Goal: Communication & Community: Answer question/provide support

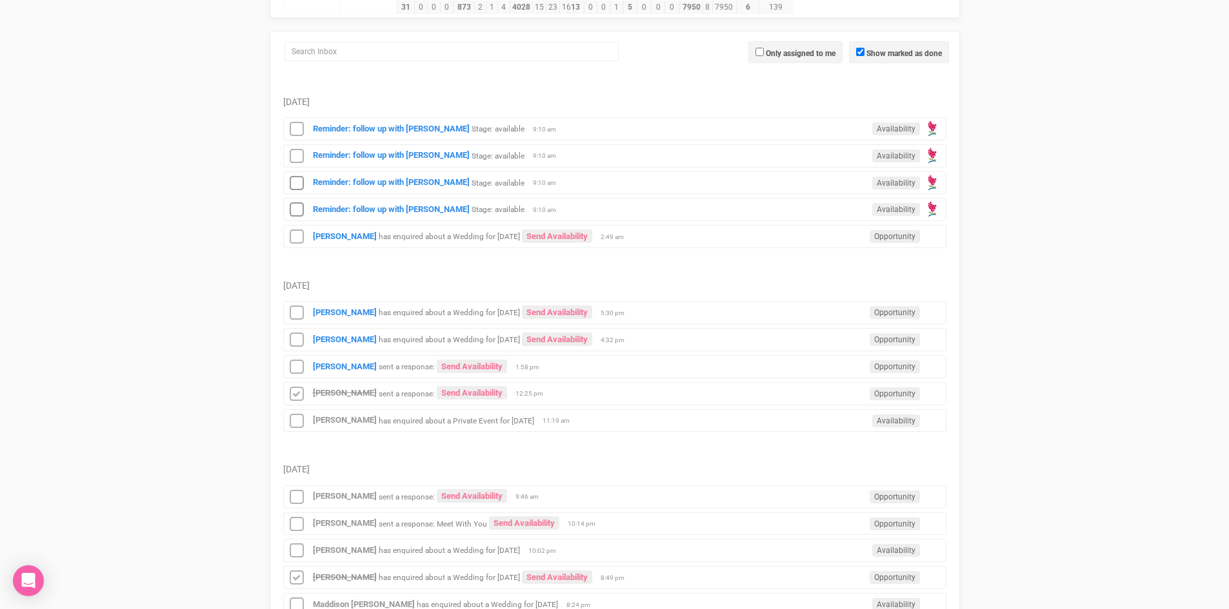
scroll to position [193, 0]
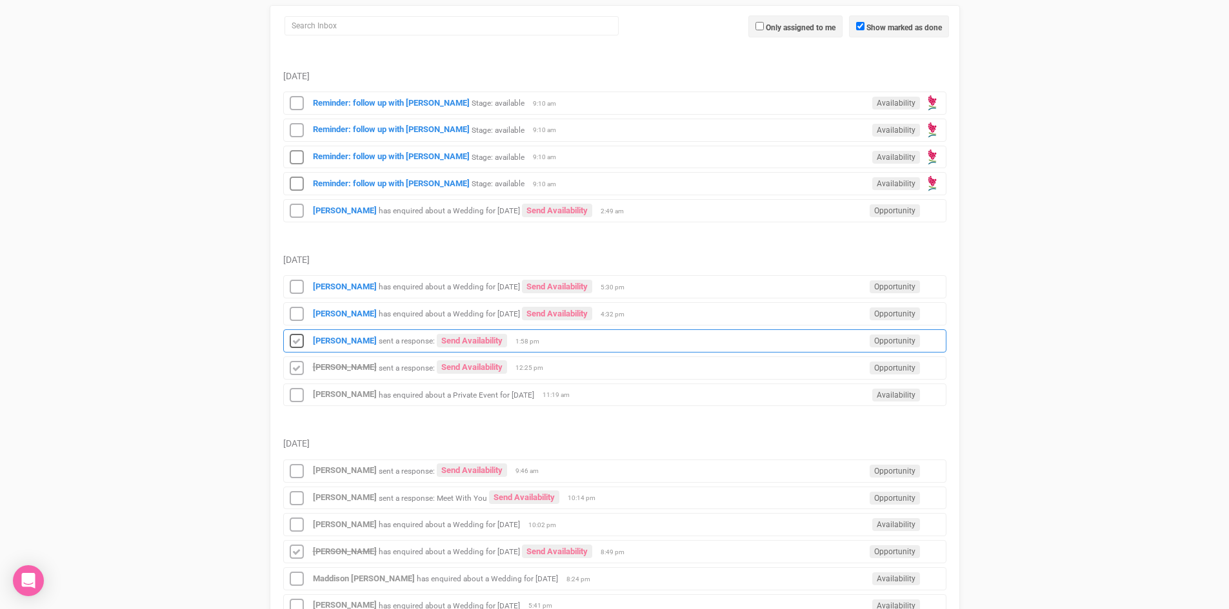
click at [300, 340] on icon at bounding box center [296, 341] width 19 height 17
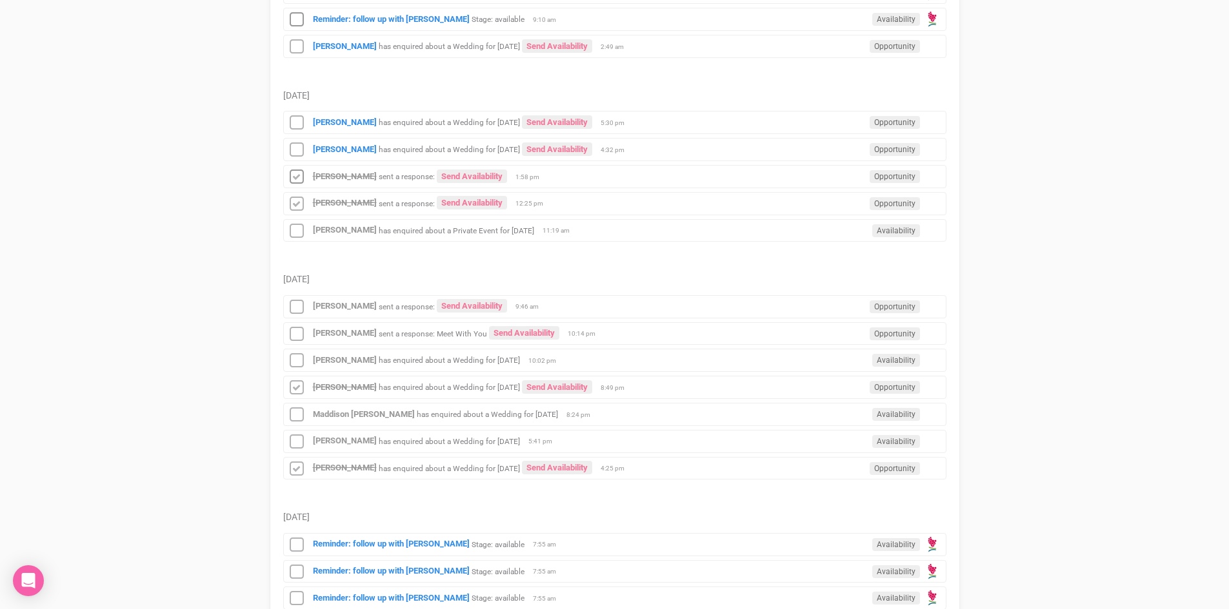
scroll to position [387, 0]
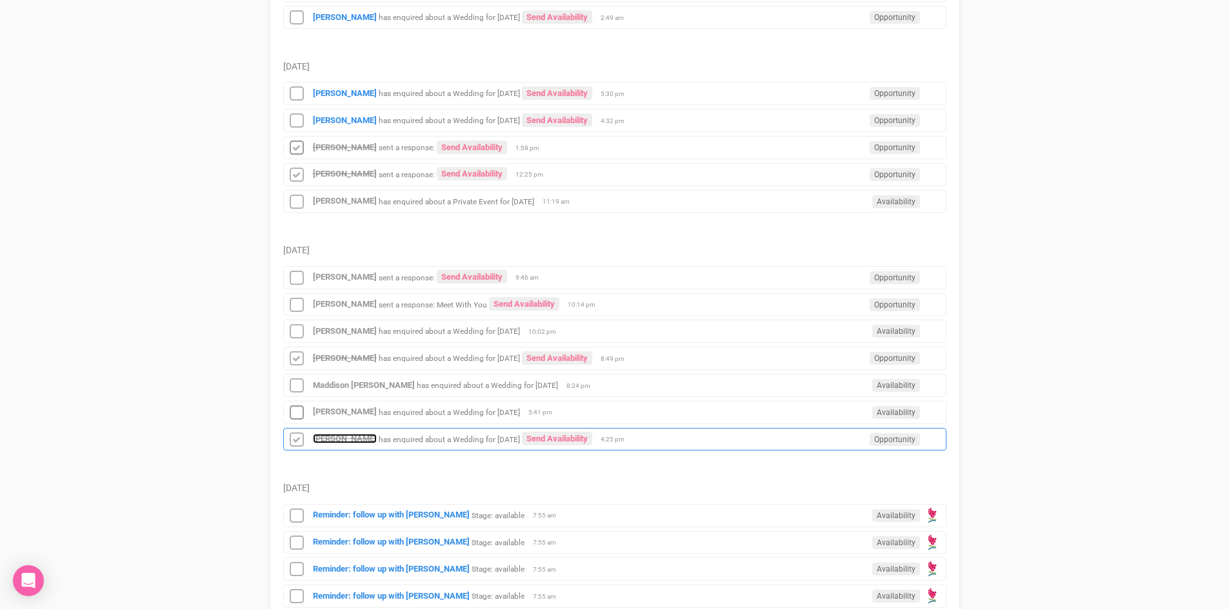
click at [340, 439] on strong "[PERSON_NAME]" at bounding box center [345, 439] width 64 height 10
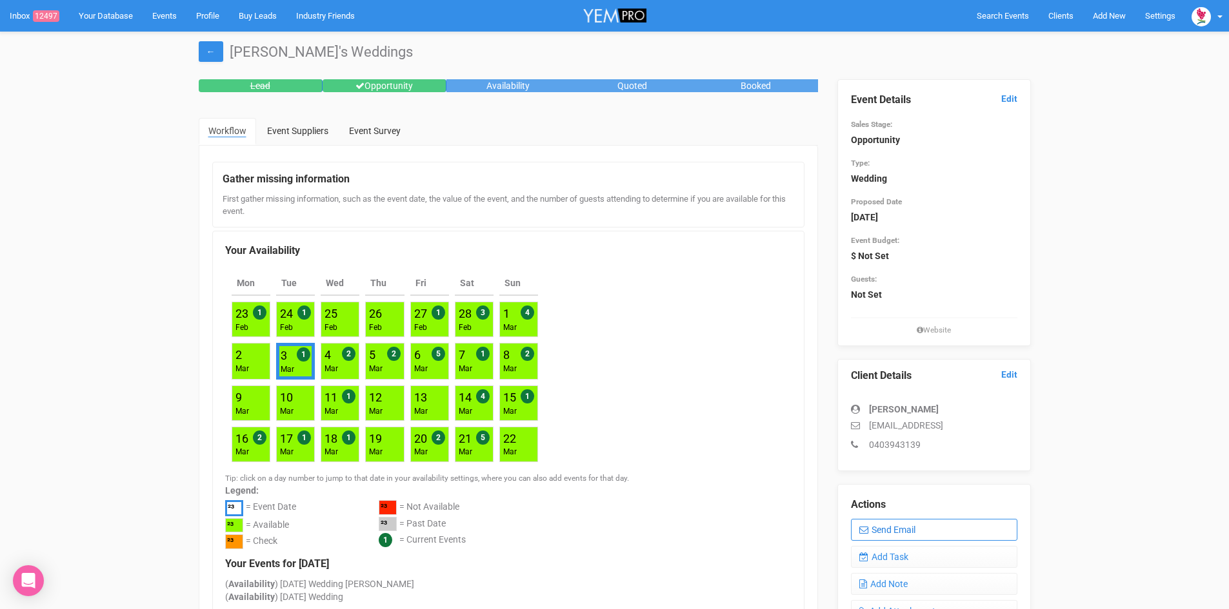
click at [924, 530] on link "Send Email" at bounding box center [934, 530] width 166 height 22
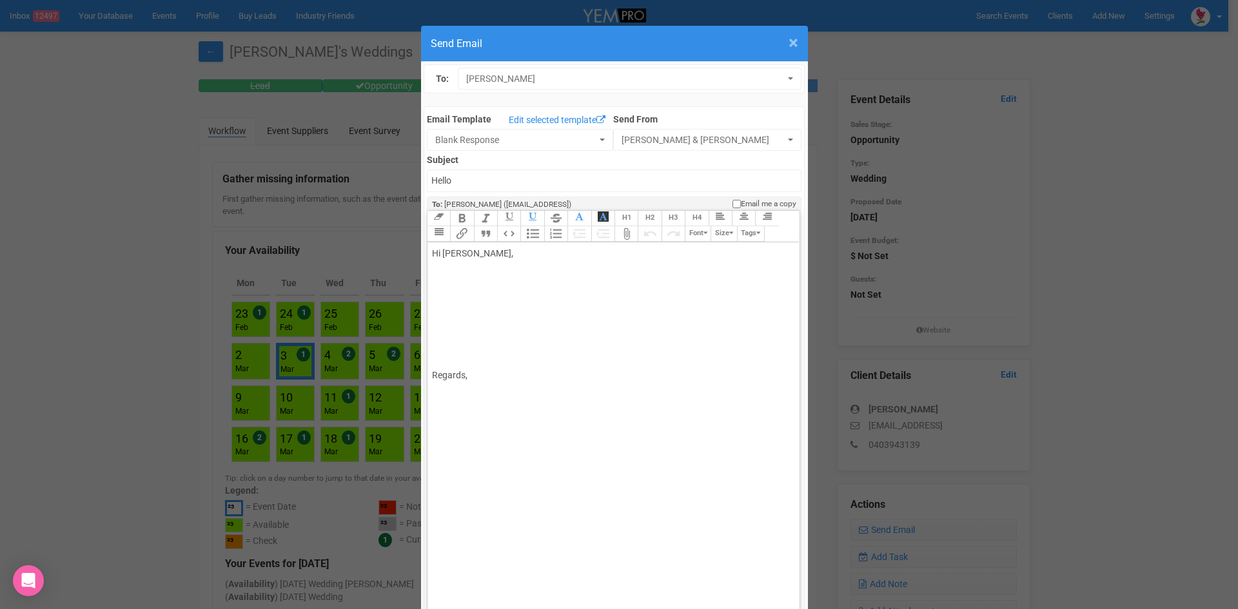
click at [791, 40] on span "×" at bounding box center [794, 42] width 10 height 21
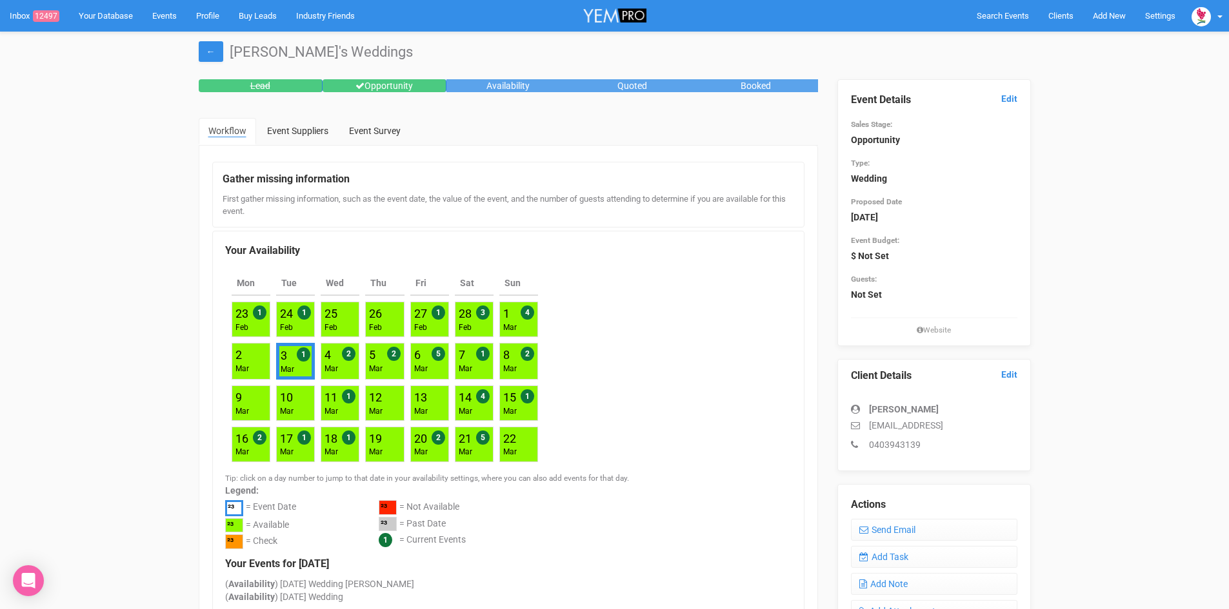
drag, startPoint x: 965, startPoint y: 428, endPoint x: 919, endPoint y: 426, distance: 45.8
click at [919, 426] on p "[EMAIL_ADDRESS]" at bounding box center [934, 425] width 166 height 13
click at [929, 424] on p "[EMAIL_ADDRESS]" at bounding box center [934, 425] width 166 height 13
click at [982, 428] on p "[EMAIL_ADDRESS]" at bounding box center [934, 425] width 166 height 13
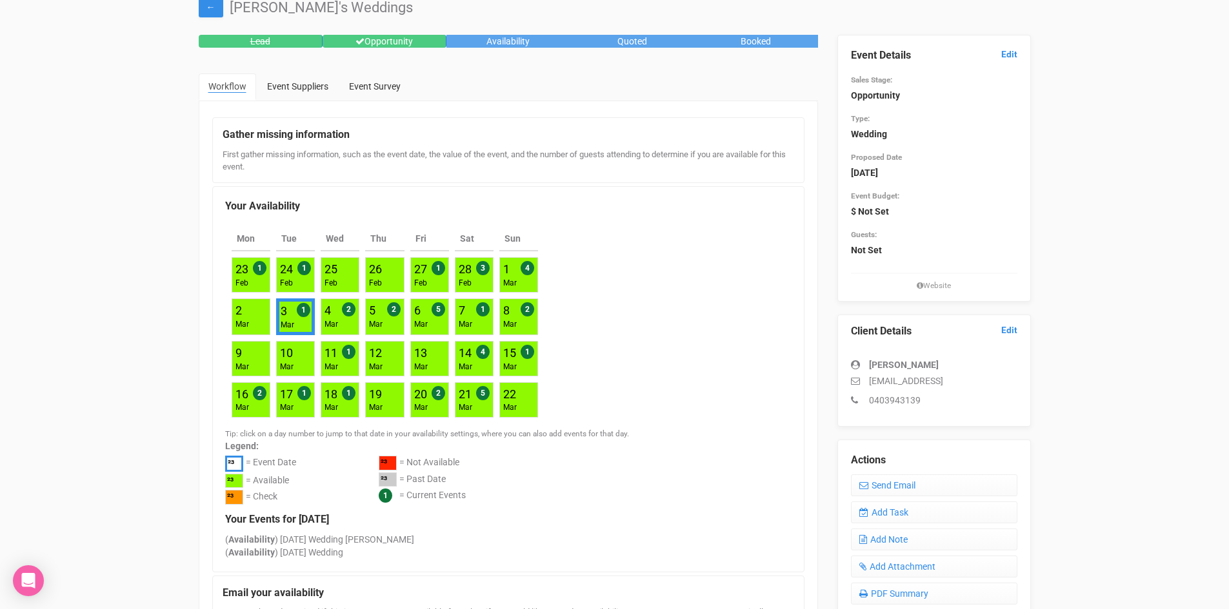
scroll to position [64, 0]
